Goal: Share content

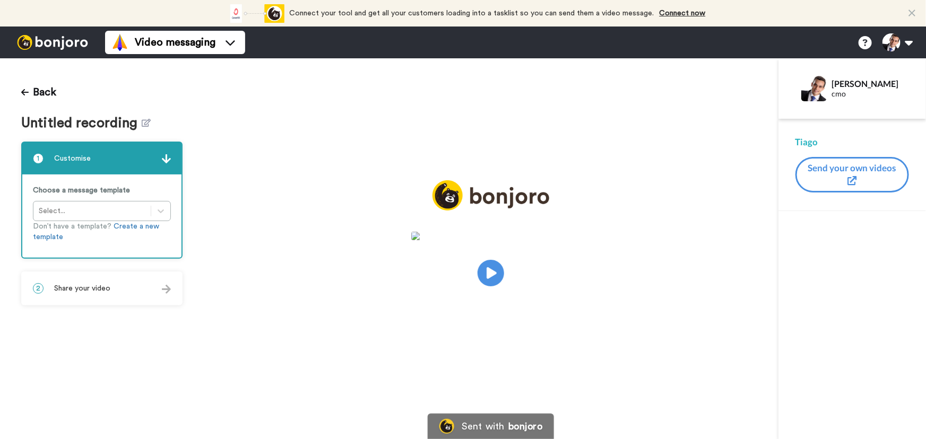
click at [149, 281] on div "2 Share your video" at bounding box center [101, 289] width 159 height 32
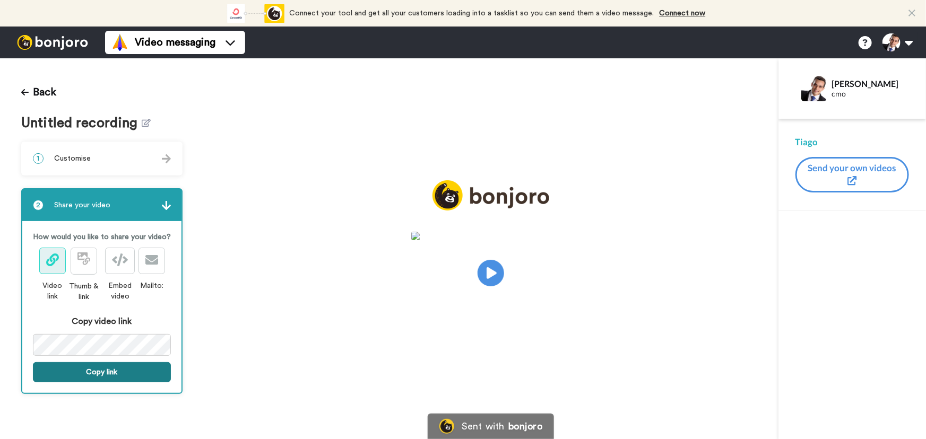
click at [129, 376] on button "Copy link" at bounding box center [102, 372] width 138 height 20
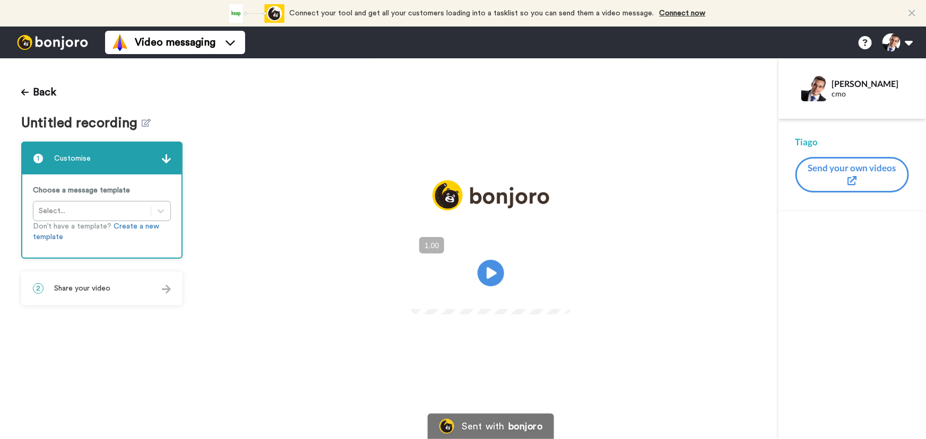
click at [143, 296] on div "2 Share your video" at bounding box center [101, 289] width 159 height 32
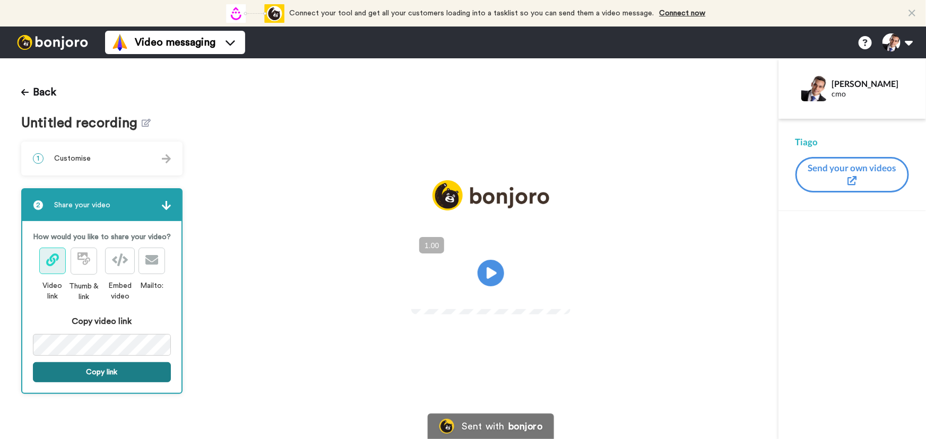
click at [134, 377] on button "Copy link" at bounding box center [102, 372] width 138 height 20
